Goal: Navigation & Orientation: Find specific page/section

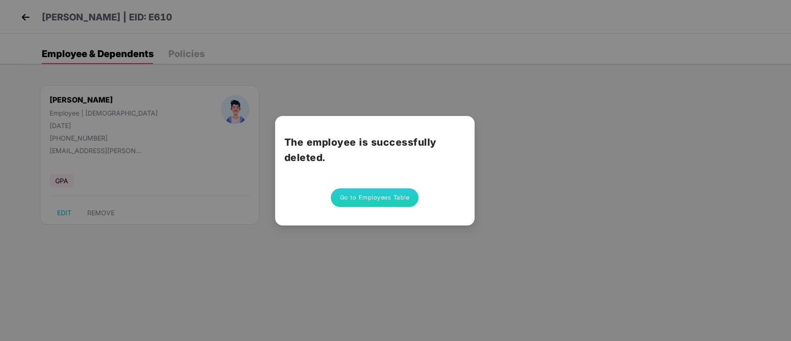
click at [504, 229] on div "The employee is successfully deleted. Go to Employees Table" at bounding box center [395, 170] width 791 height 341
click at [595, 192] on div "The employee is successfully deleted. Go to Employees Table" at bounding box center [395, 170] width 791 height 341
click at [424, 140] on h2 "The employee is successfully deleted." at bounding box center [374, 149] width 181 height 31
click at [401, 143] on h2 "The employee is successfully deleted." at bounding box center [374, 149] width 181 height 31
click at [354, 203] on button "Go to Employees Table" at bounding box center [375, 197] width 88 height 19
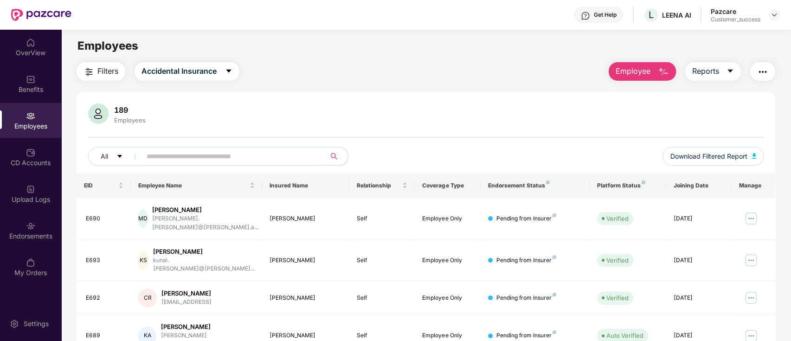
click at [473, 149] on div "All" at bounding box center [285, 156] width 394 height 19
click at [390, 72] on div "Filters Accidental Insurance Employee Reports" at bounding box center [426, 71] width 699 height 19
click at [517, 51] on div "Employees" at bounding box center [425, 46] width 729 height 18
click at [353, 82] on div "Filters Accidental Insurance Employee Reports 189 Employees All Download Filter…" at bounding box center [426, 347] width 699 height 570
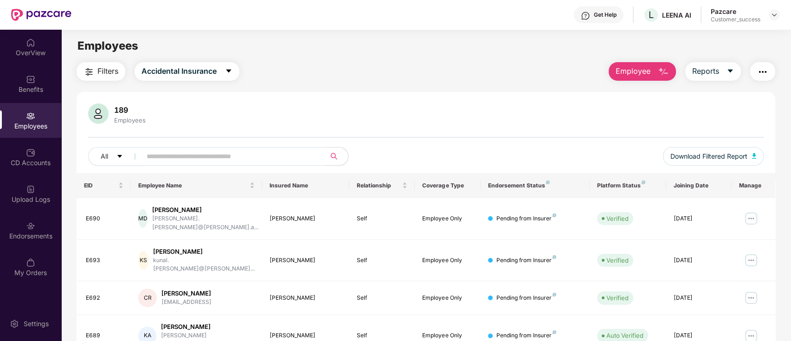
click at [401, 104] on div "189 Employees" at bounding box center [426, 114] width 676 height 22
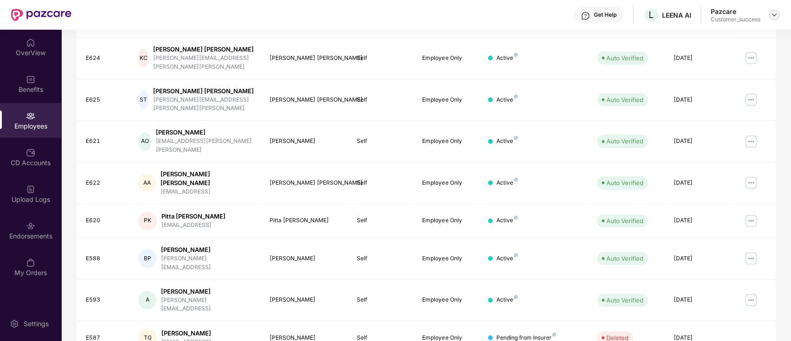
click at [771, 13] on img at bounding box center [773, 14] width 7 height 7
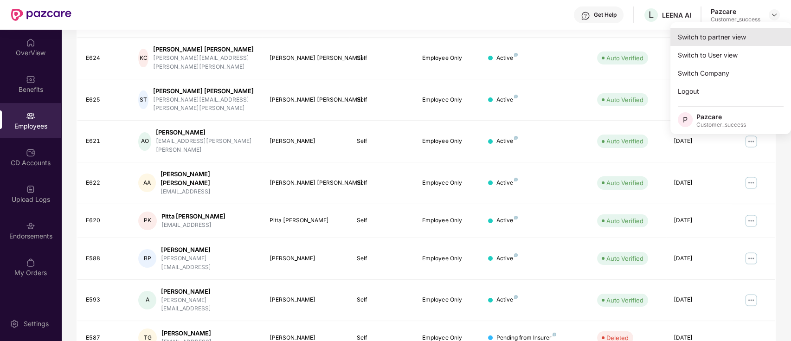
click at [732, 36] on div "Switch to partner view" at bounding box center [730, 37] width 121 height 18
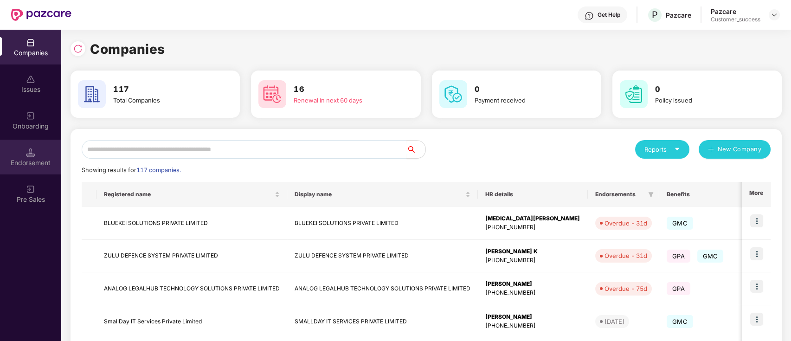
drag, startPoint x: 18, startPoint y: 155, endPoint x: 22, endPoint y: 151, distance: 5.9
click at [22, 151] on div "Endorsement" at bounding box center [30, 157] width 61 height 35
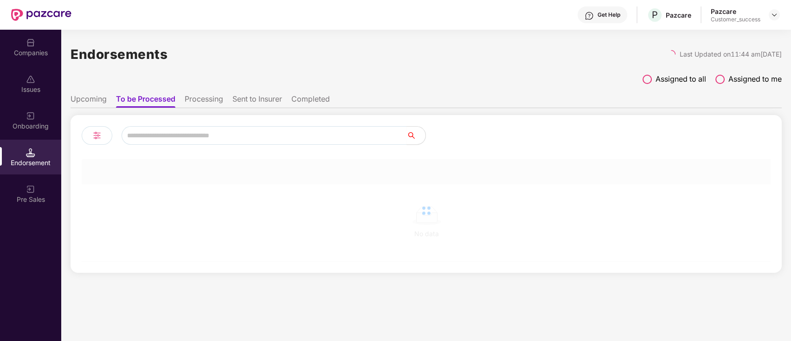
click at [41, 117] on div "Onboarding" at bounding box center [30, 120] width 61 height 35
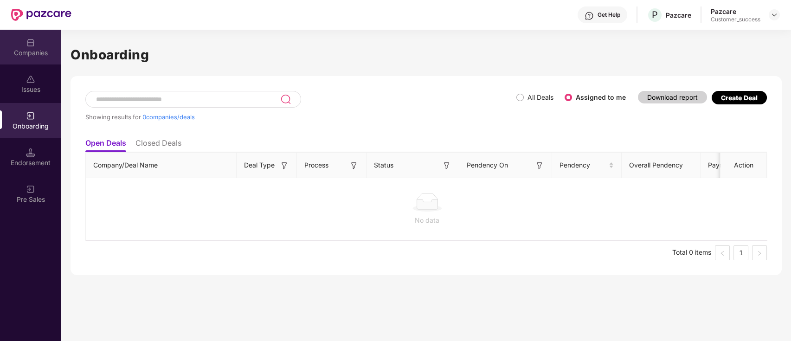
click at [57, 48] on div "Companies" at bounding box center [30, 52] width 61 height 9
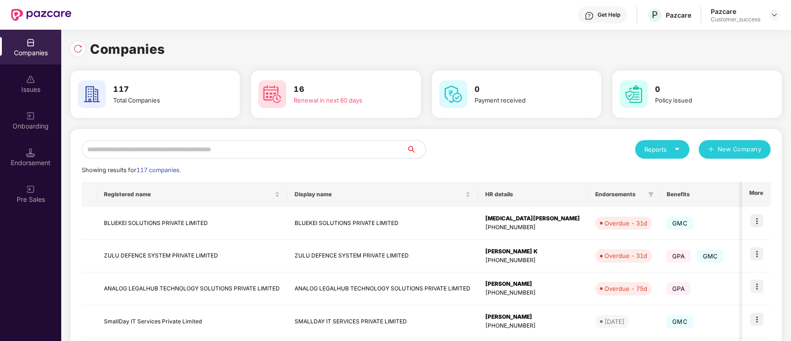
click at [252, 50] on div "Companies" at bounding box center [425, 49] width 711 height 20
click at [460, 141] on div "Reports New Company" at bounding box center [598, 149] width 345 height 19
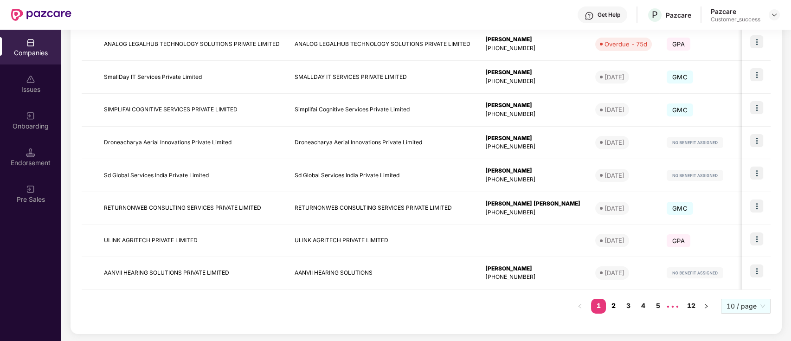
click at [615, 305] on link "2" at bounding box center [613, 306] width 15 height 14
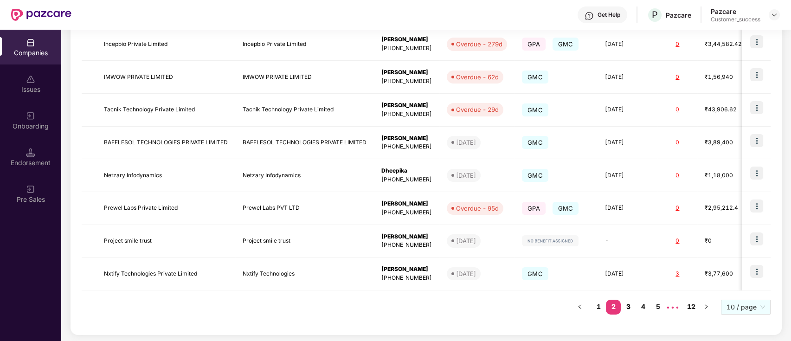
click at [627, 310] on link "3" at bounding box center [627, 307] width 15 height 14
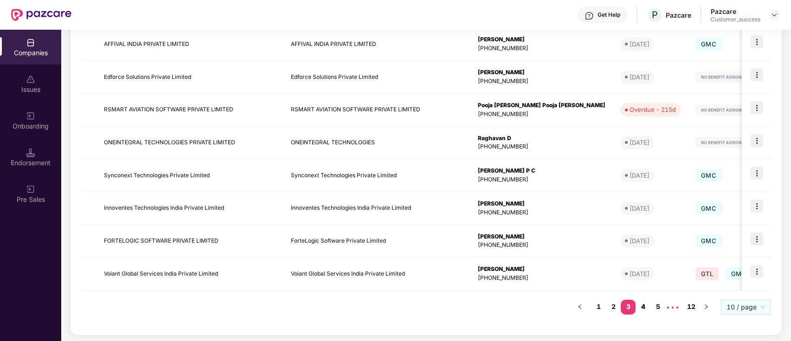
click at [640, 307] on link "4" at bounding box center [642, 307] width 15 height 14
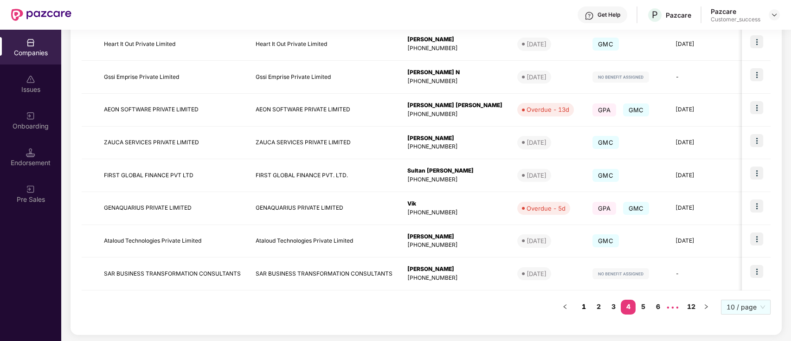
click at [589, 306] on link "1" at bounding box center [583, 307] width 15 height 14
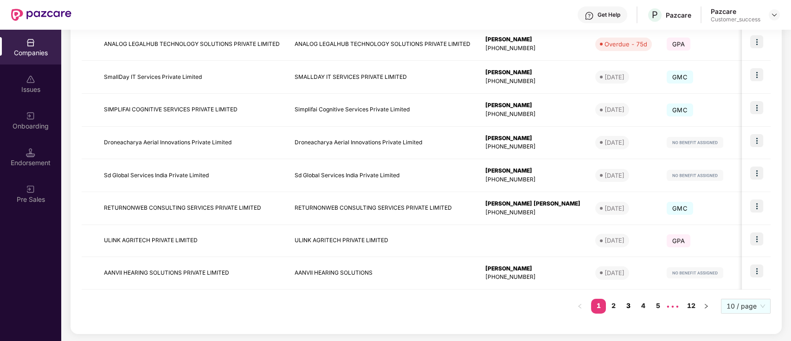
click at [634, 303] on link "3" at bounding box center [627, 306] width 15 height 14
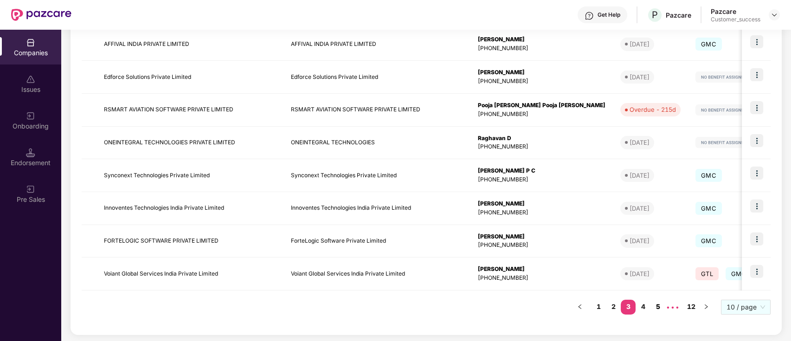
click at [663, 306] on link "5" at bounding box center [657, 307] width 15 height 14
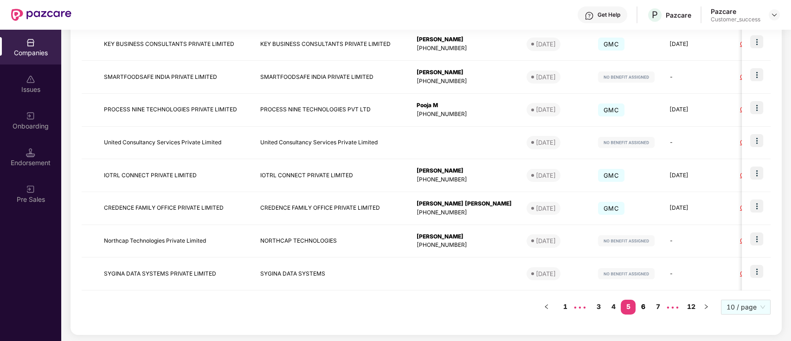
click at [649, 306] on link "6" at bounding box center [642, 307] width 15 height 14
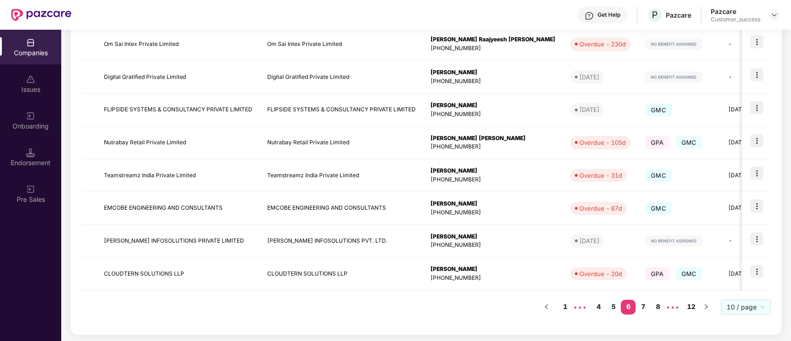
click at [562, 303] on link "1" at bounding box center [564, 307] width 15 height 14
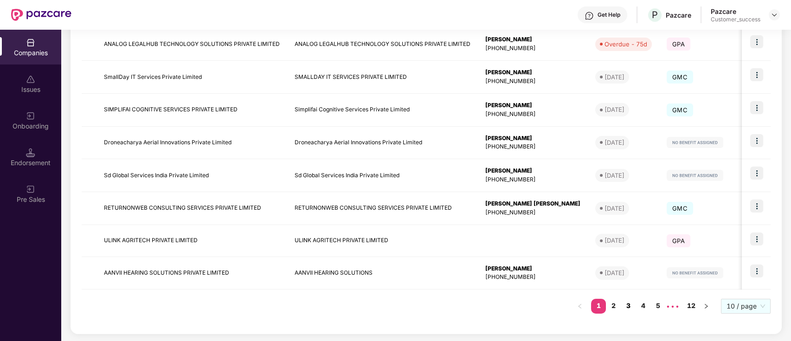
click at [632, 307] on link "3" at bounding box center [627, 306] width 15 height 14
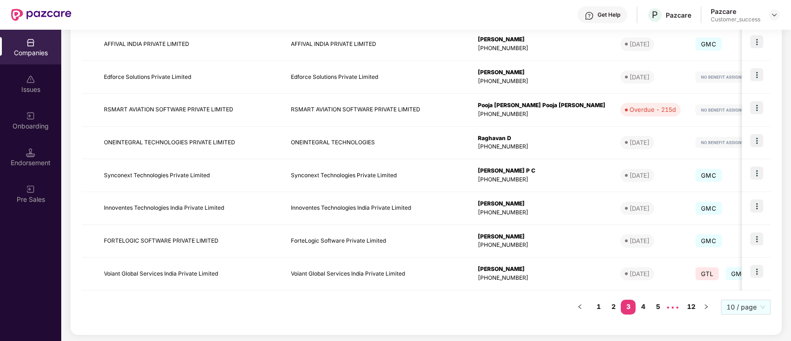
drag, startPoint x: 395, startPoint y: 147, endPoint x: 293, endPoint y: 326, distance: 206.2
click at [293, 326] on div "Reports New Company Showing results for 117 companies. Registered name Display …" at bounding box center [425, 110] width 711 height 450
click at [52, 158] on div "Endorsement" at bounding box center [30, 162] width 61 height 9
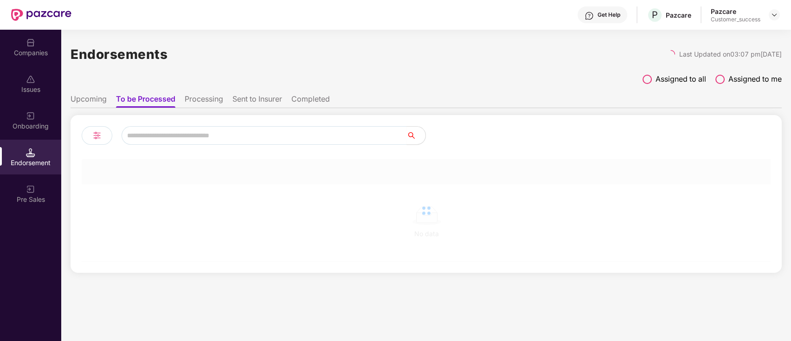
scroll to position [0, 0]
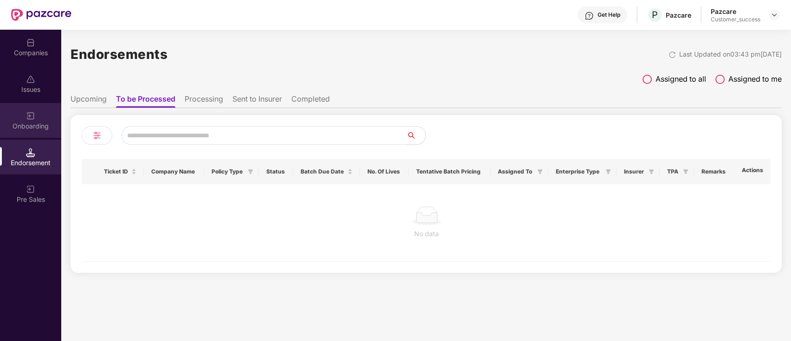
click at [26, 111] on img at bounding box center [30, 115] width 9 height 9
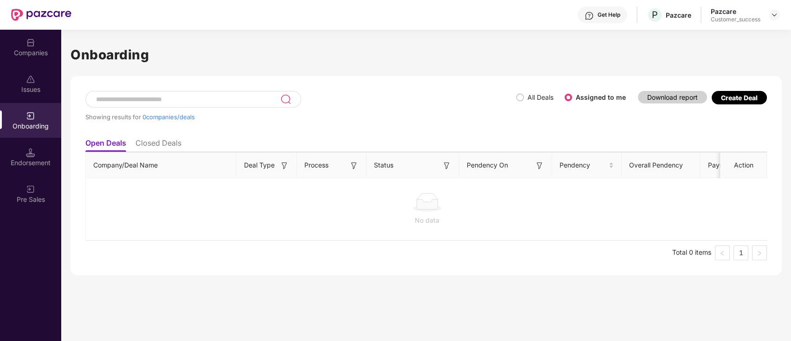
drag, startPoint x: 68, startPoint y: 96, endPoint x: 33, endPoint y: 83, distance: 36.7
click at [33, 83] on div "Issues" at bounding box center [30, 83] width 61 height 35
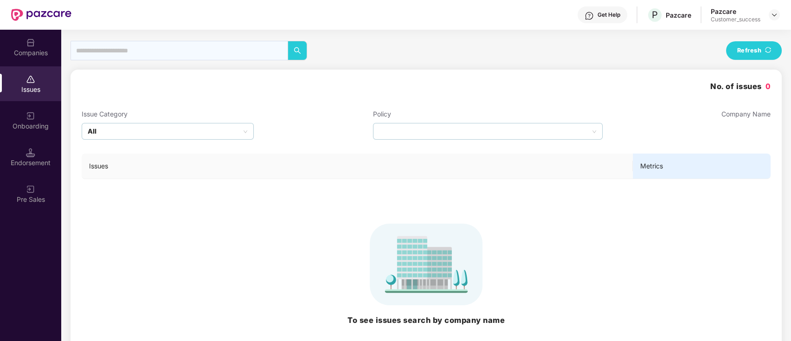
click at [33, 53] on div "Companies" at bounding box center [30, 52] width 61 height 9
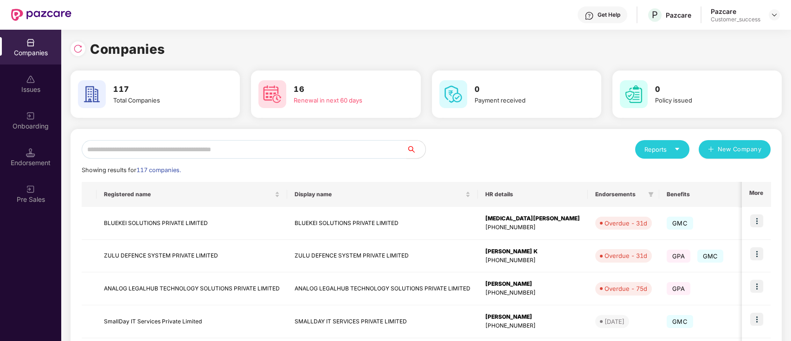
click at [456, 147] on div "Reports New Company" at bounding box center [598, 149] width 345 height 19
click at [564, 128] on div "Companies 117 Total Companies 16 Renewal in next 60 days 0 Payment received 0 P…" at bounding box center [425, 312] width 711 height 547
click at [508, 49] on div "Companies" at bounding box center [425, 49] width 711 height 20
click at [510, 143] on div "Reports New Company" at bounding box center [598, 149] width 345 height 19
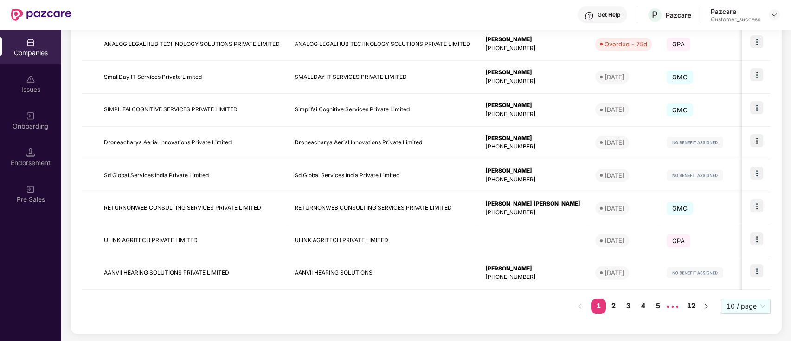
click at [655, 298] on div "Registered name Display name HR details Endorsements Benefits Earliest Renewal …" at bounding box center [426, 129] width 689 height 385
click at [657, 300] on link "5" at bounding box center [657, 306] width 15 height 14
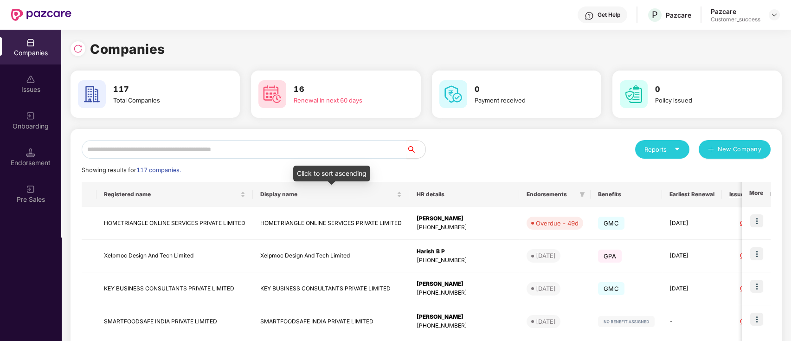
scroll to position [245, 0]
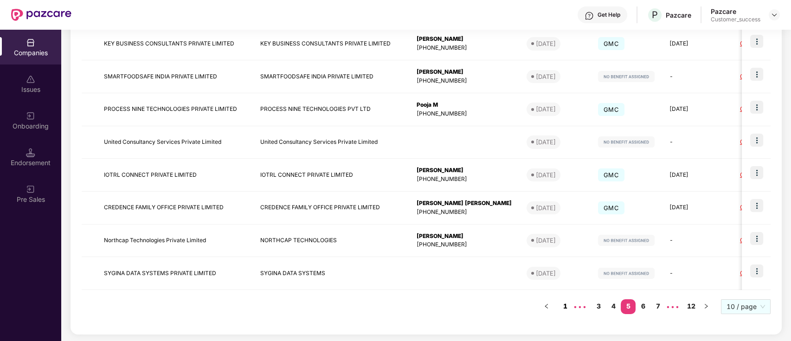
click at [567, 306] on link "1" at bounding box center [564, 306] width 15 height 14
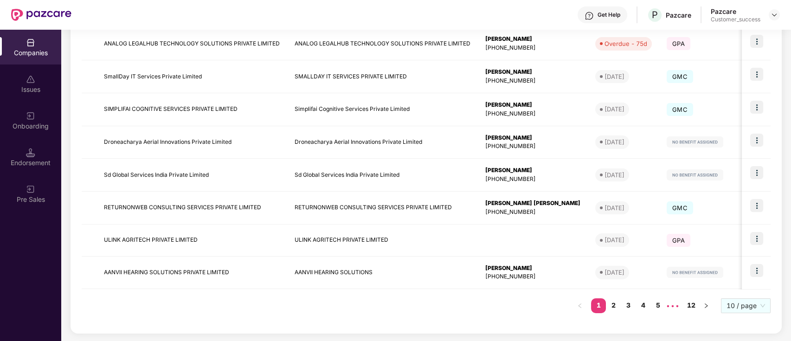
scroll to position [244, 0]
click at [607, 13] on div "Get Help" at bounding box center [608, 14] width 23 height 7
click at [542, 302] on div "Registered name Display name HR details Endorsements Benefits Earliest Renewal …" at bounding box center [426, 129] width 689 height 385
click at [635, 306] on link "3" at bounding box center [627, 306] width 15 height 14
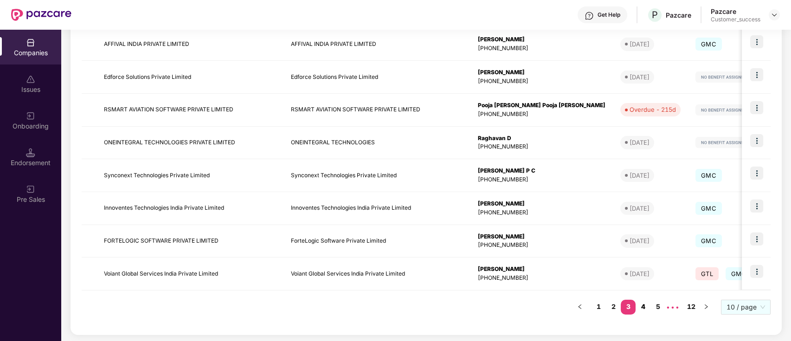
click at [646, 307] on link "4" at bounding box center [642, 307] width 15 height 14
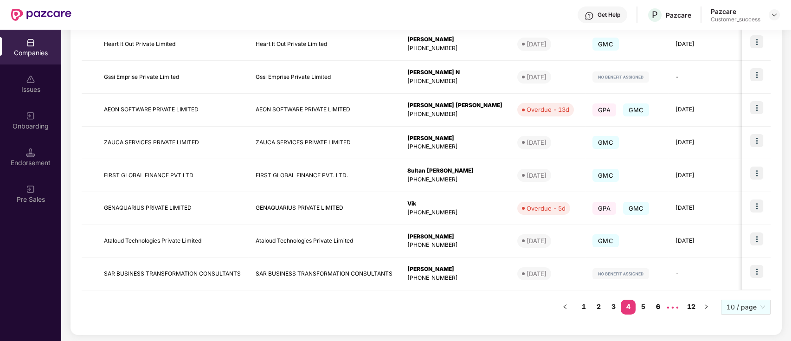
click at [653, 305] on link "6" at bounding box center [657, 307] width 15 height 14
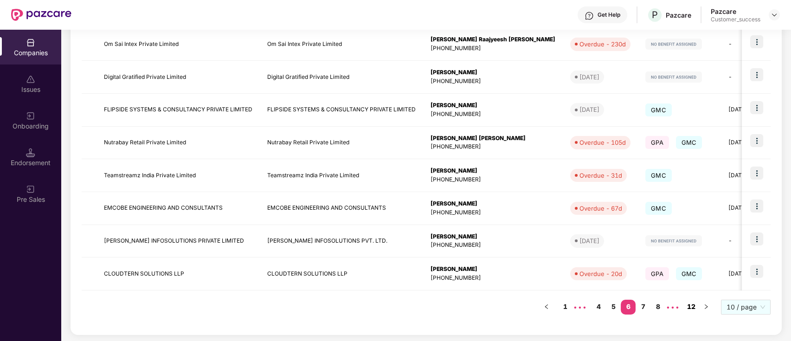
click at [688, 307] on link "12" at bounding box center [690, 307] width 15 height 14
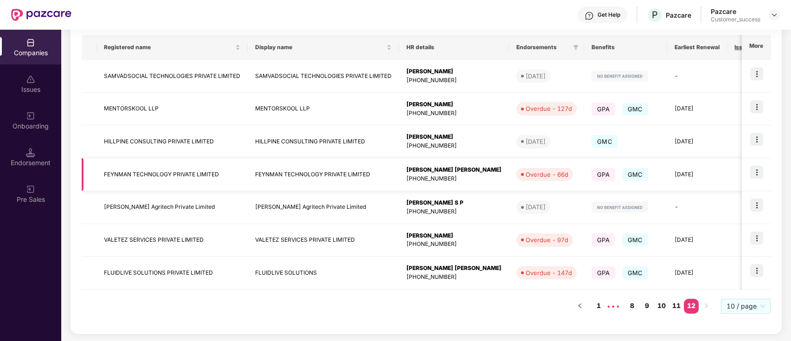
scroll to position [0, 0]
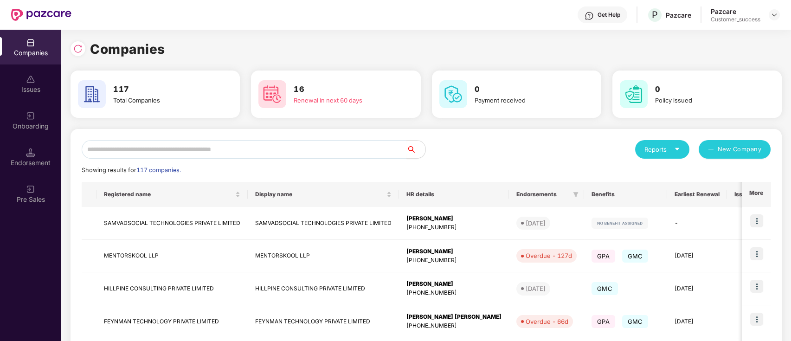
click at [185, 29] on div "Get Help P Pazcare Pazcare Customer_success" at bounding box center [425, 15] width 708 height 30
click at [305, 48] on div "Companies" at bounding box center [425, 49] width 711 height 20
click at [246, 35] on div "Companies 117 Total Companies 16 Renewal in next 60 days 0 Payment received 0 P…" at bounding box center [425, 259] width 711 height 459
click at [382, 135] on div "Reports New Company Showing results for 117 companies. Registered name Display …" at bounding box center [425, 305] width 711 height 352
click at [490, 146] on div "Reports New Company" at bounding box center [598, 149] width 345 height 19
